Goal: Task Accomplishment & Management: Complete application form

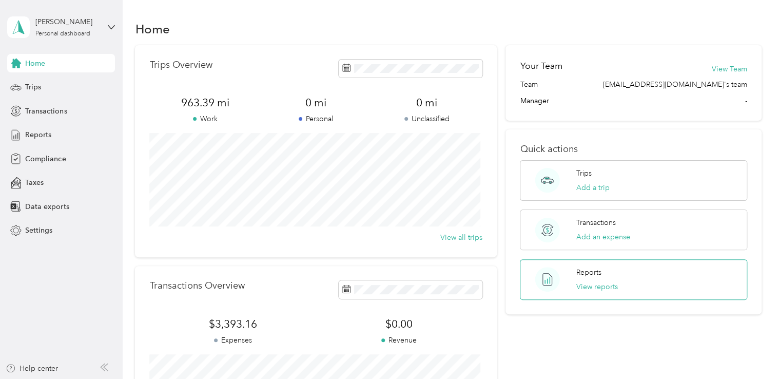
click at [571, 274] on div "Reports View reports" at bounding box center [633, 279] width 227 height 41
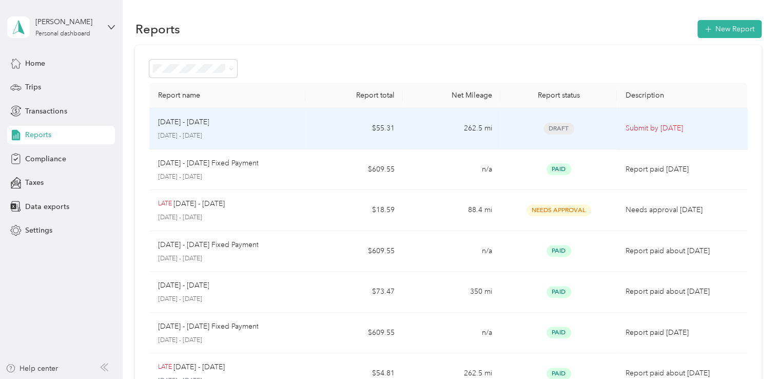
click at [329, 131] on td "$55.31" at bounding box center [353, 128] width 97 height 41
click at [597, 131] on div "Draft" at bounding box center [558, 129] width 101 height 12
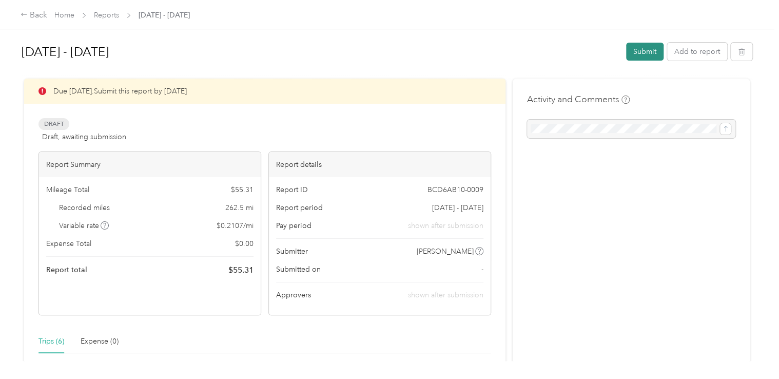
click at [636, 53] on button "Submit" at bounding box center [644, 52] width 37 height 18
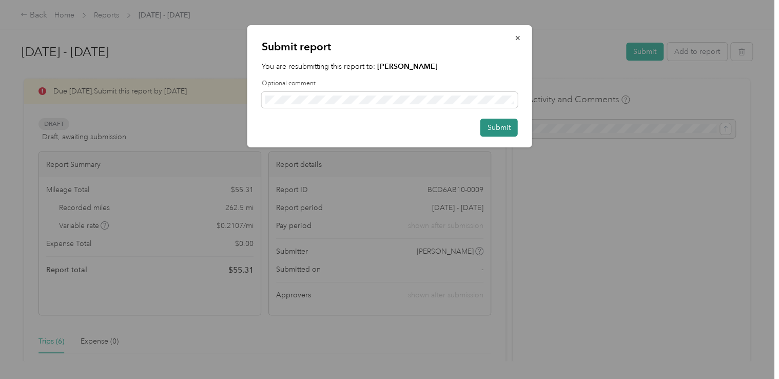
click at [488, 123] on button "Submit" at bounding box center [498, 128] width 37 height 18
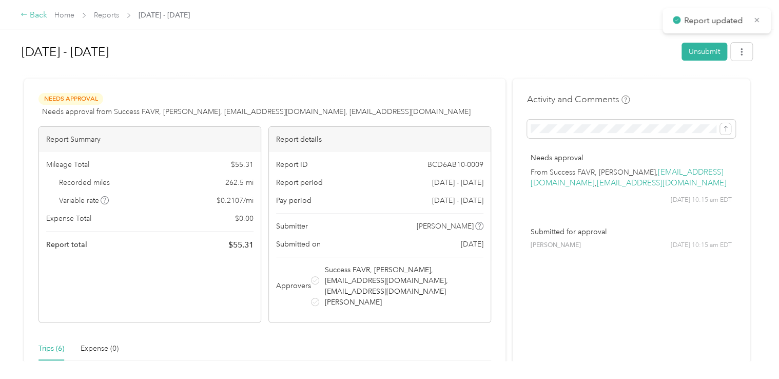
click at [35, 19] on div "Back" at bounding box center [34, 15] width 27 height 12
